Goal: Check status: Check status

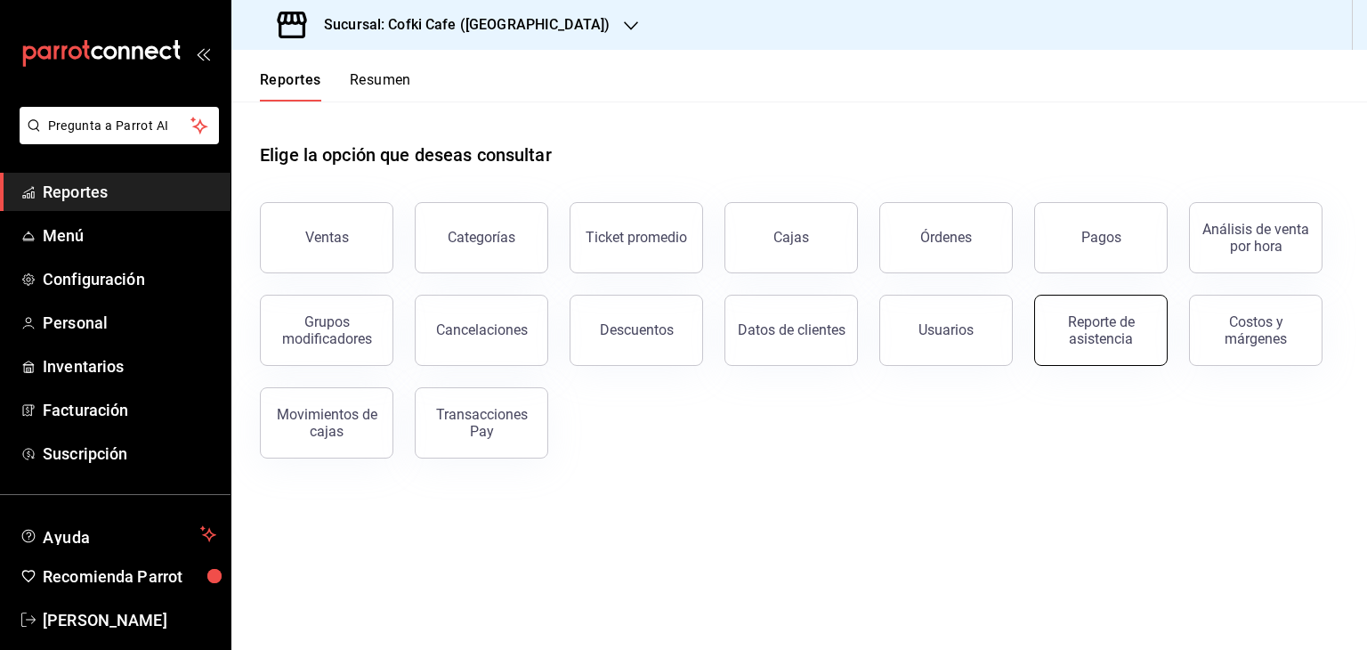
click at [1088, 345] on div "Reporte de asistencia" at bounding box center [1101, 330] width 110 height 34
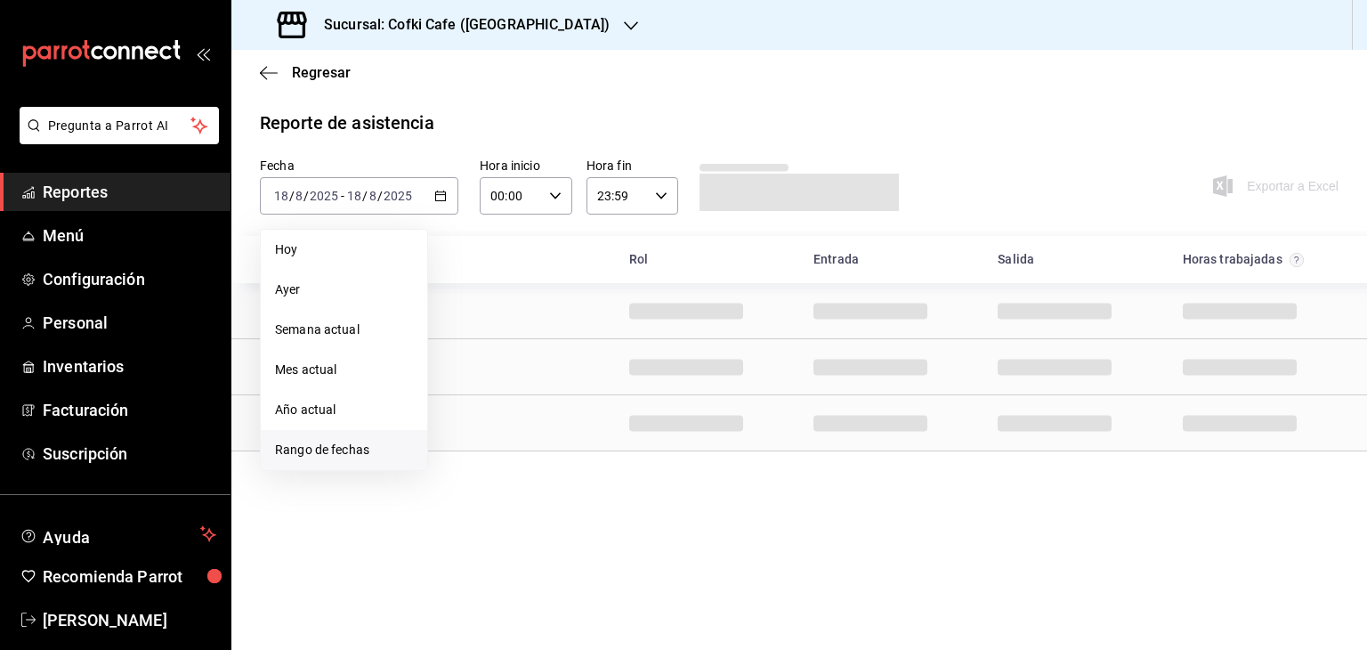
click at [382, 456] on span "Rango de fechas" at bounding box center [344, 450] width 138 height 19
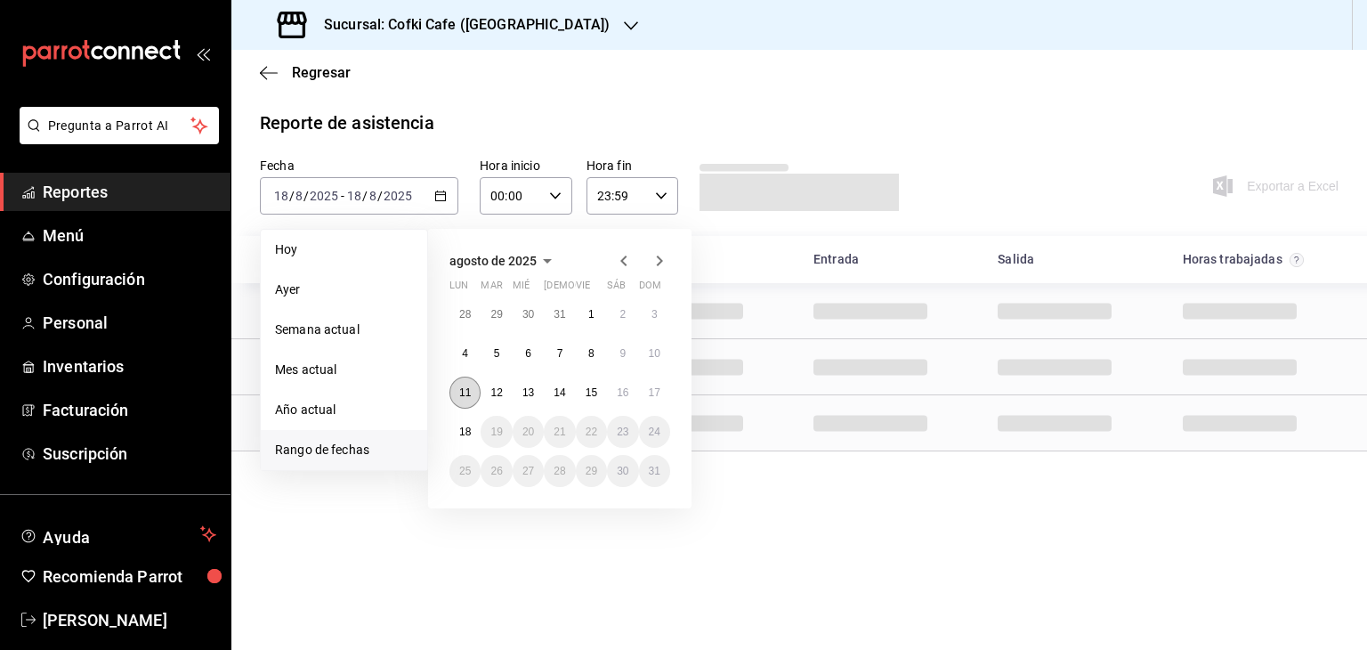
click at [462, 391] on abbr "11" at bounding box center [465, 392] width 12 height 12
click at [664, 384] on button "17" at bounding box center [654, 392] width 31 height 32
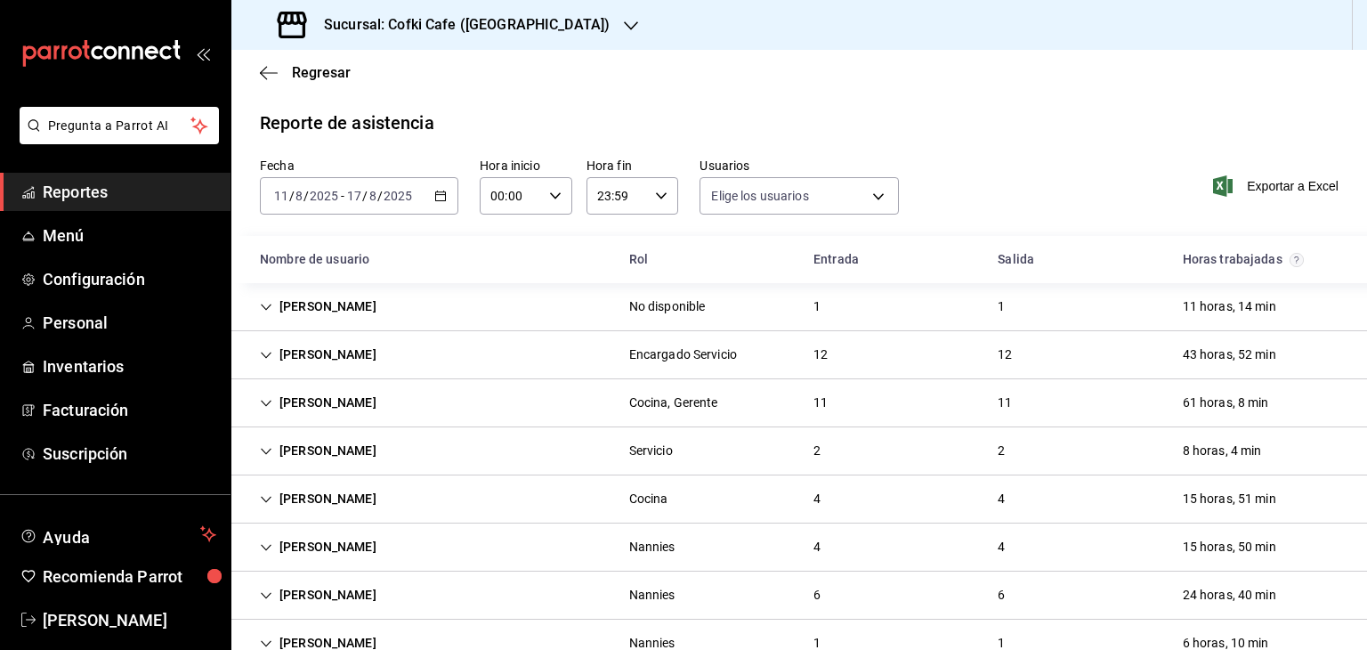
type input "1bc2234b-c368-4368-a54e-74eea6da12dd,f12cc0c2-6705-4469-b8e1-8791e53b7ea4,99d25…"
